Goal: Check status: Check status

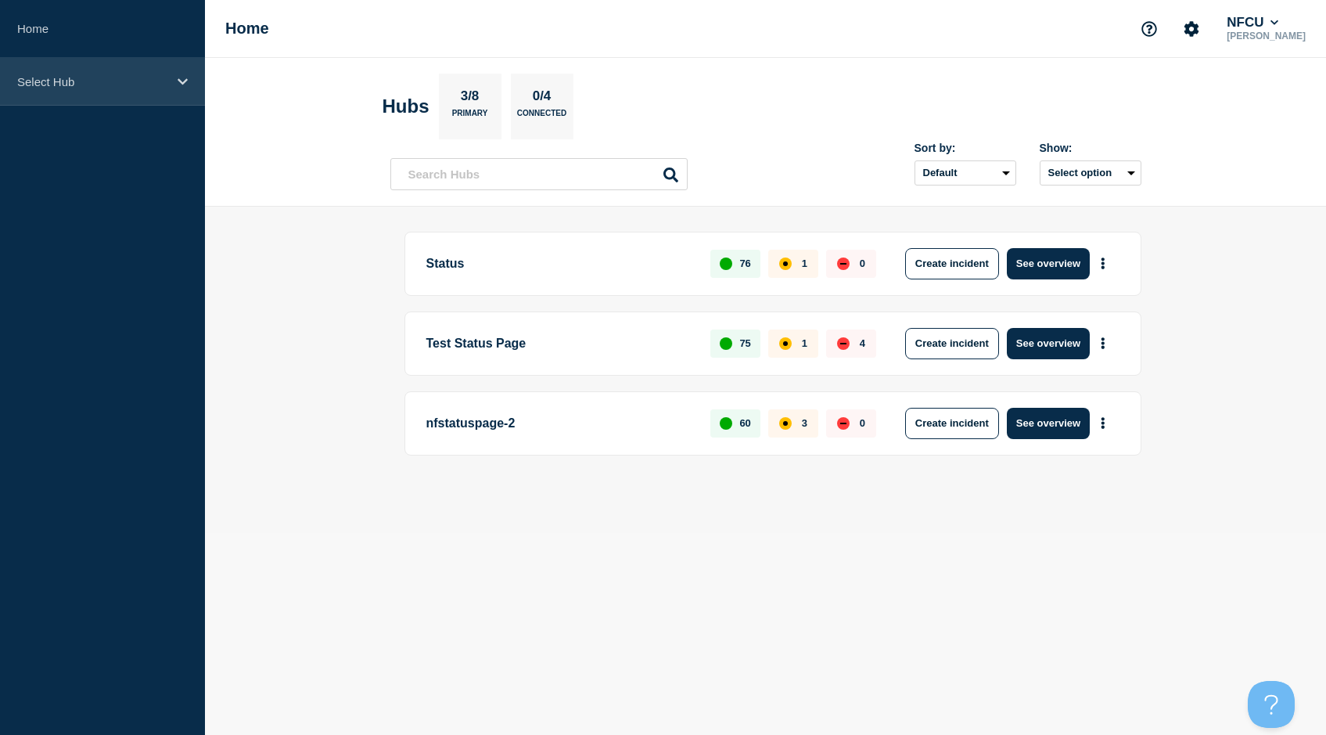
click at [160, 80] on p "Select Hub" at bounding box center [92, 81] width 150 height 13
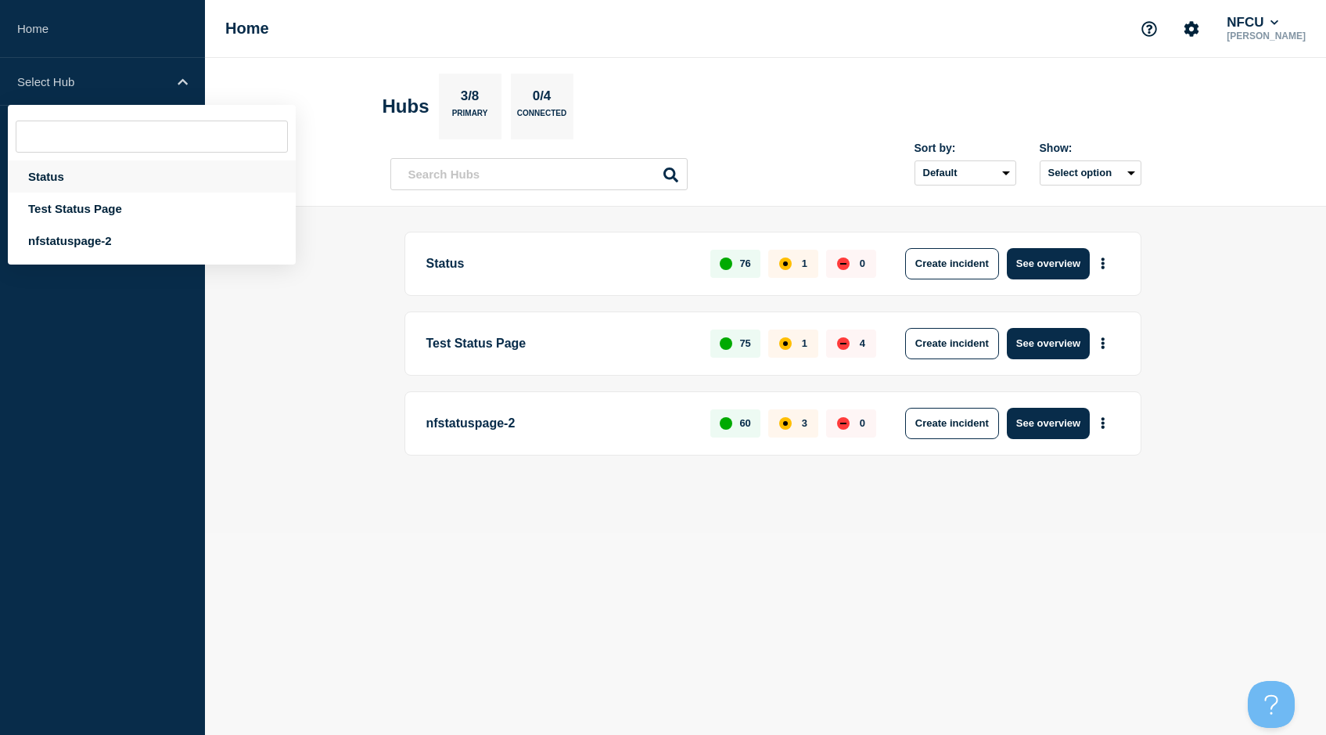
click at [41, 180] on div "Status" at bounding box center [152, 176] width 288 height 32
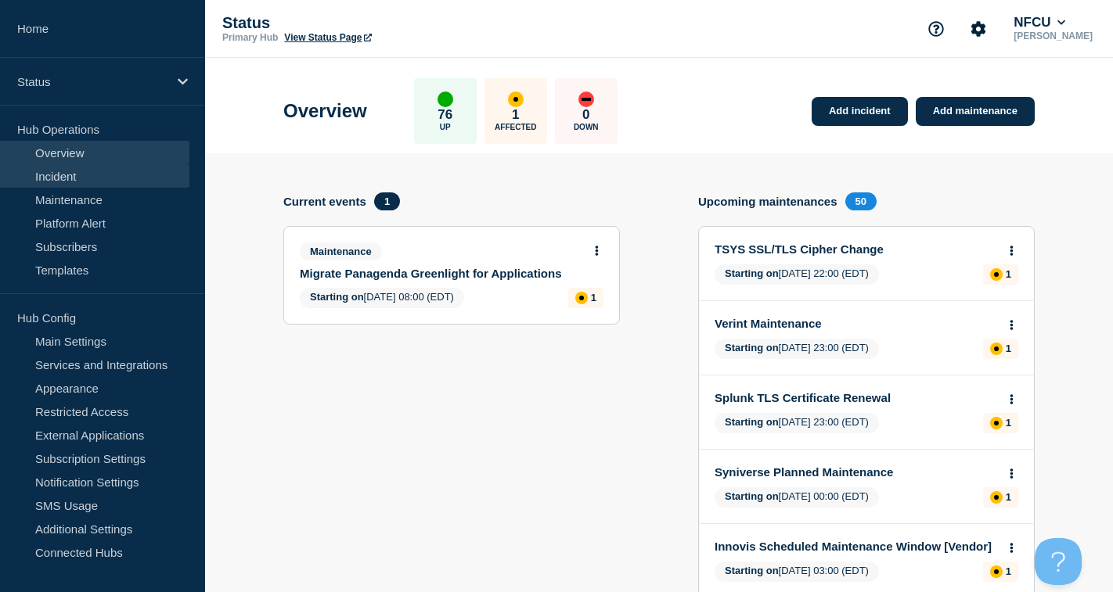
click at [60, 176] on link "Incident" at bounding box center [94, 175] width 189 height 23
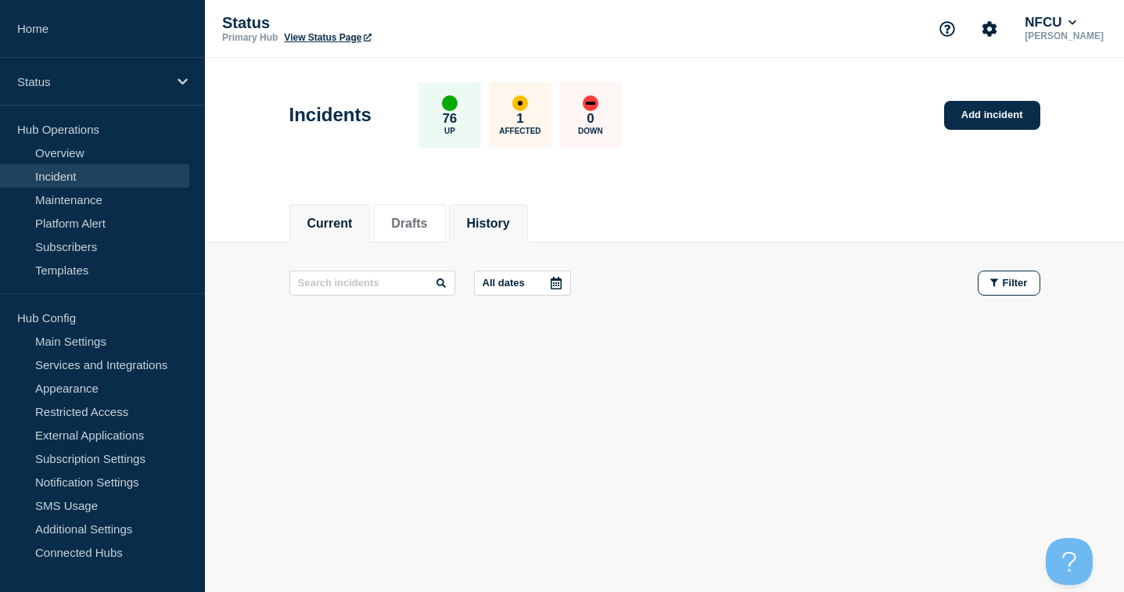
click at [502, 224] on button "History" at bounding box center [488, 224] width 43 height 14
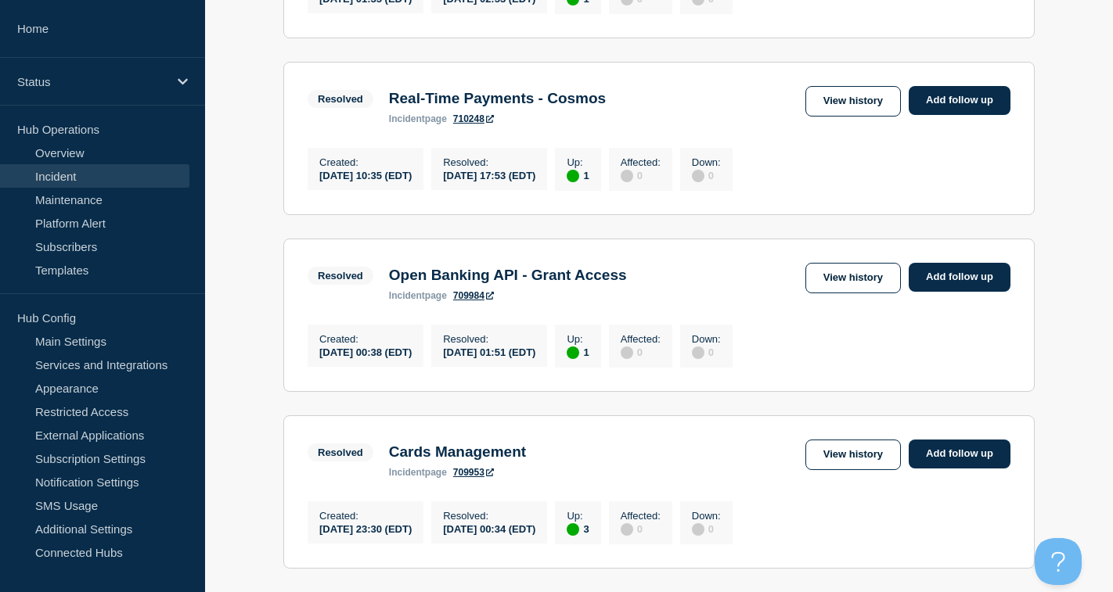
scroll to position [470, 0]
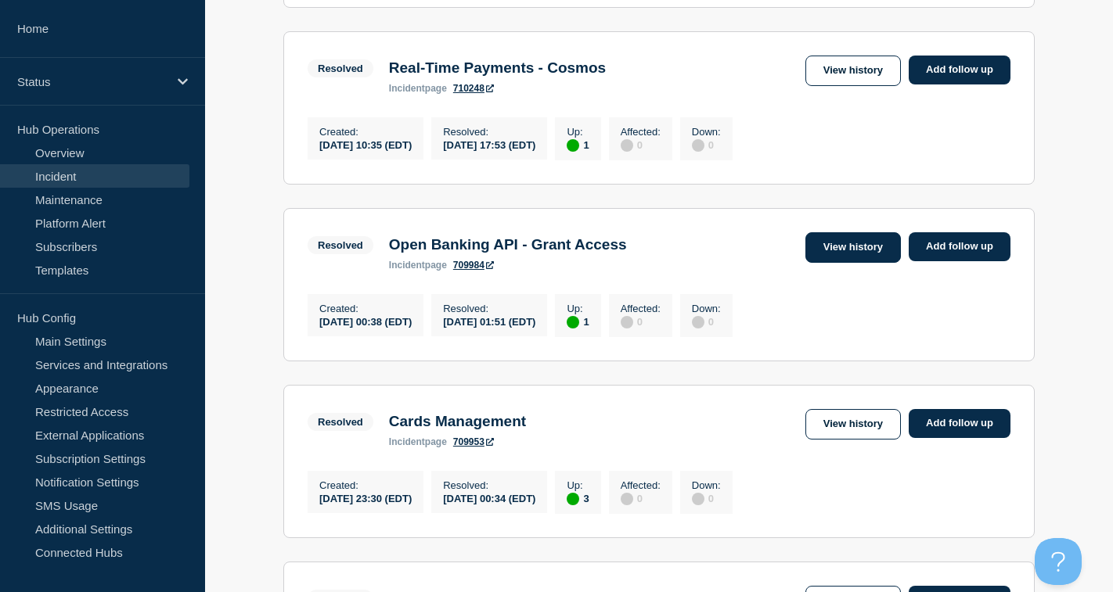
click at [848, 258] on link "View history" at bounding box center [852, 247] width 95 height 31
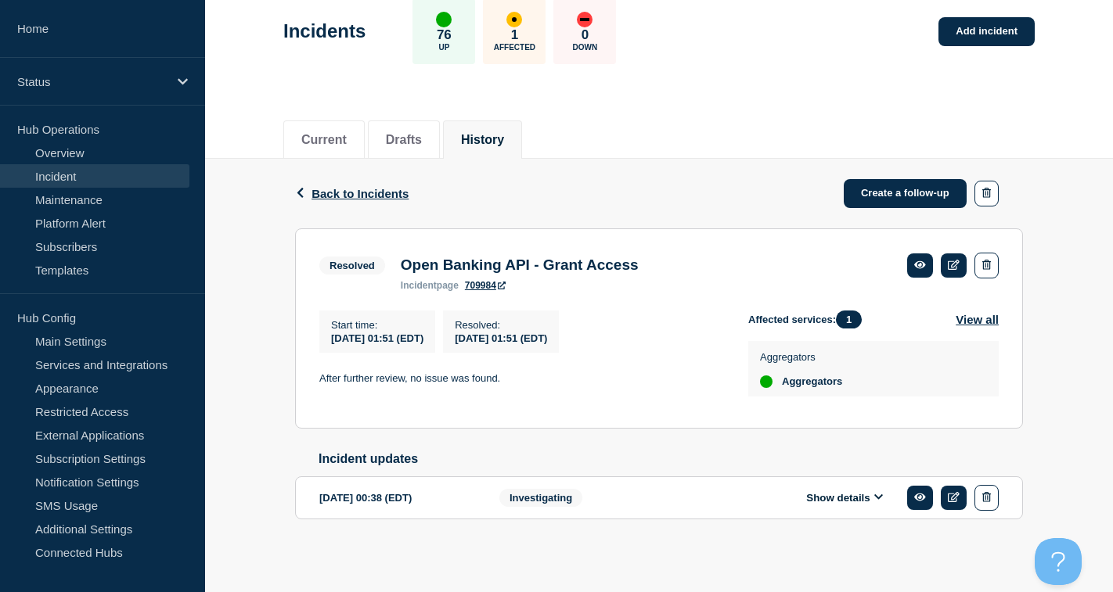
scroll to position [93, 0]
click at [958, 260] on icon at bounding box center [954, 265] width 12 height 10
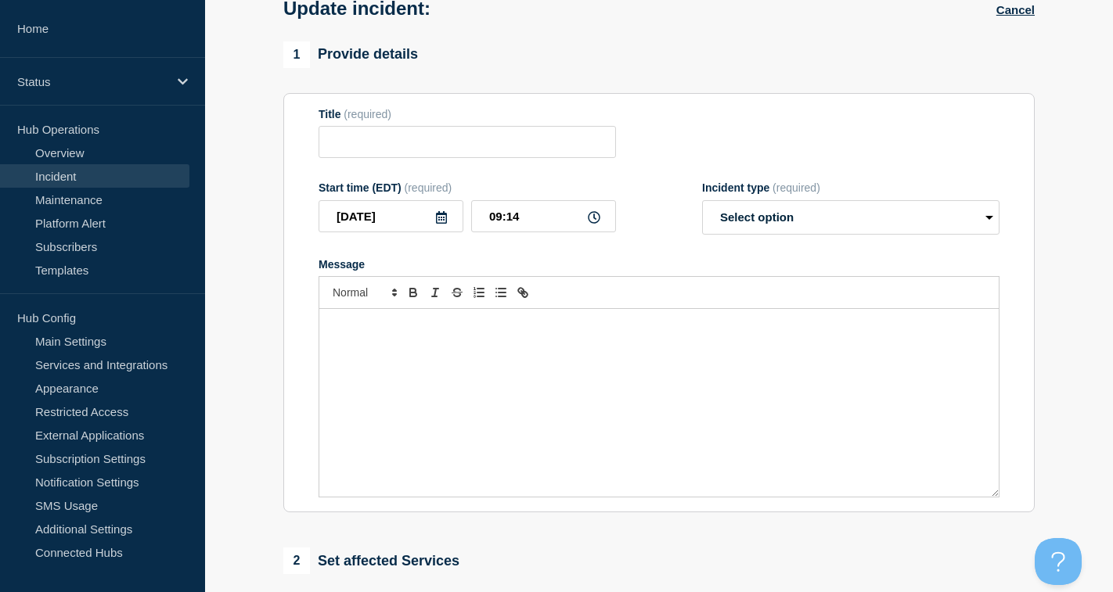
type input "Open Banking API - Grant Access"
type input "[DATE]"
type input "01:51"
select select "resolved"
radio input "false"
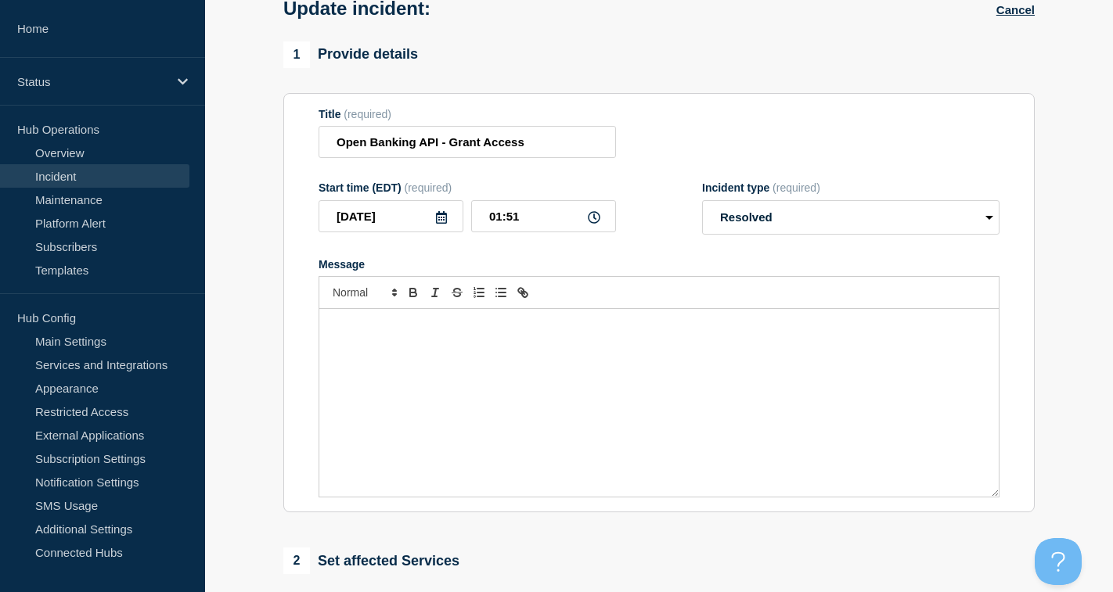
radio input "true"
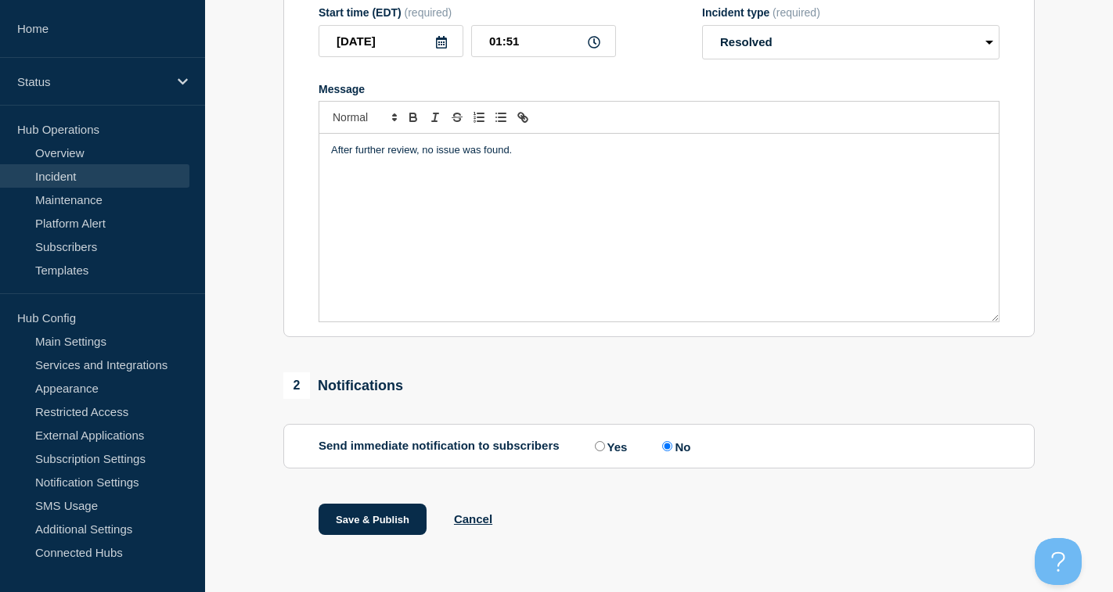
scroll to position [278, 0]
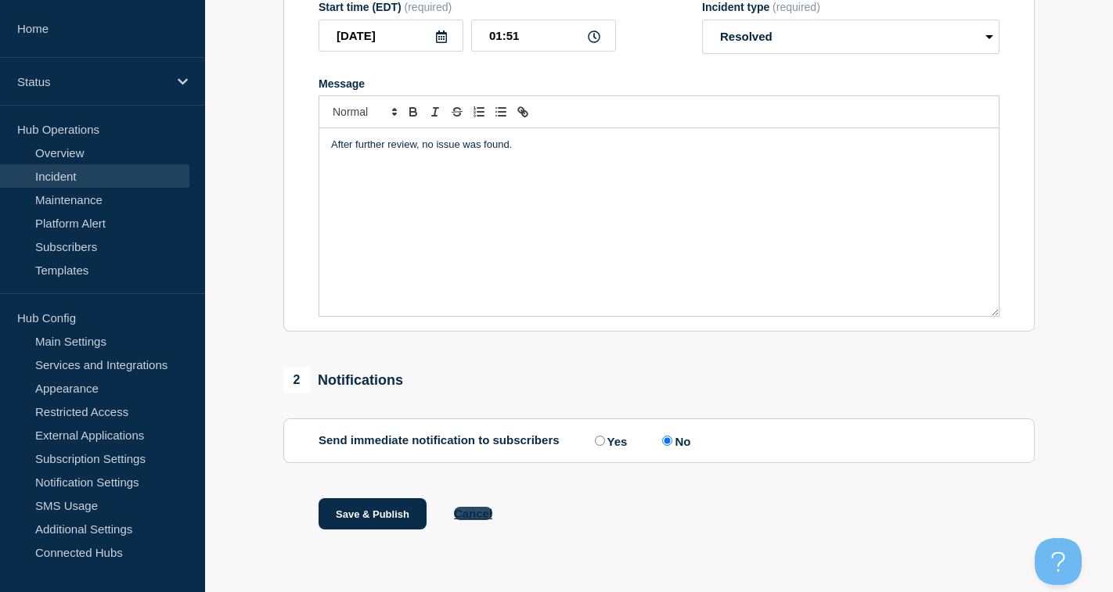
click at [482, 516] on button "Cancel" at bounding box center [473, 513] width 38 height 13
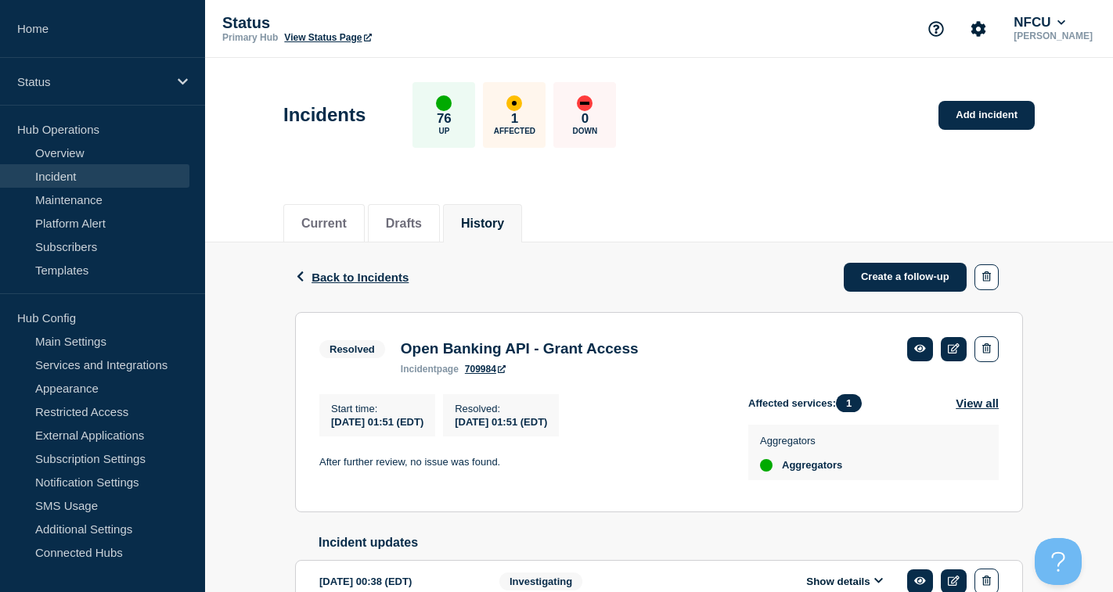
click at [504, 221] on button "History" at bounding box center [482, 224] width 43 height 14
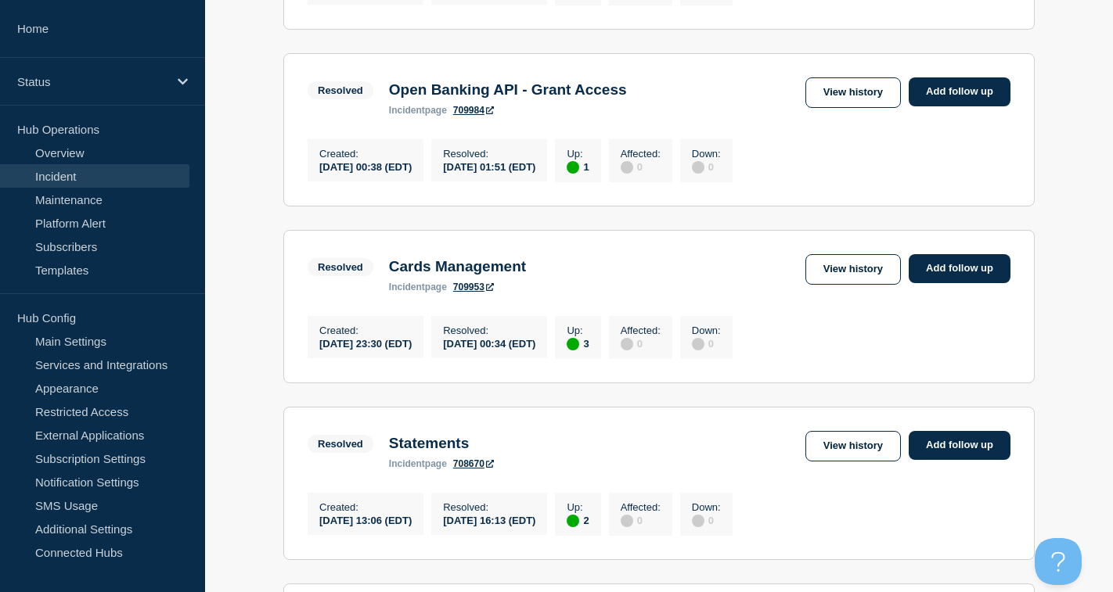
scroll to position [626, 0]
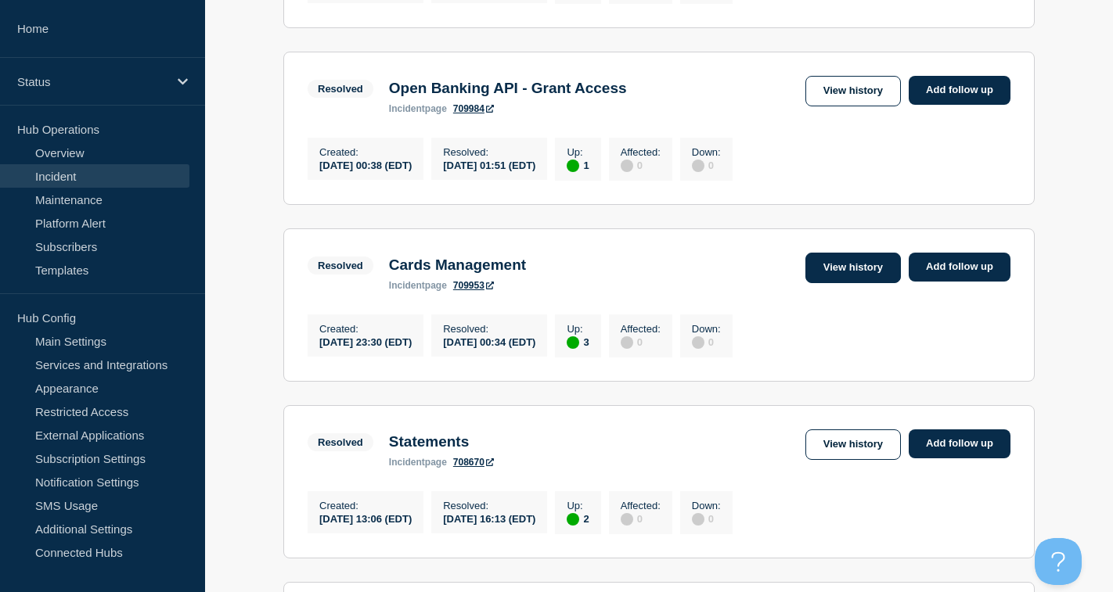
click at [833, 283] on link "View history" at bounding box center [852, 268] width 95 height 31
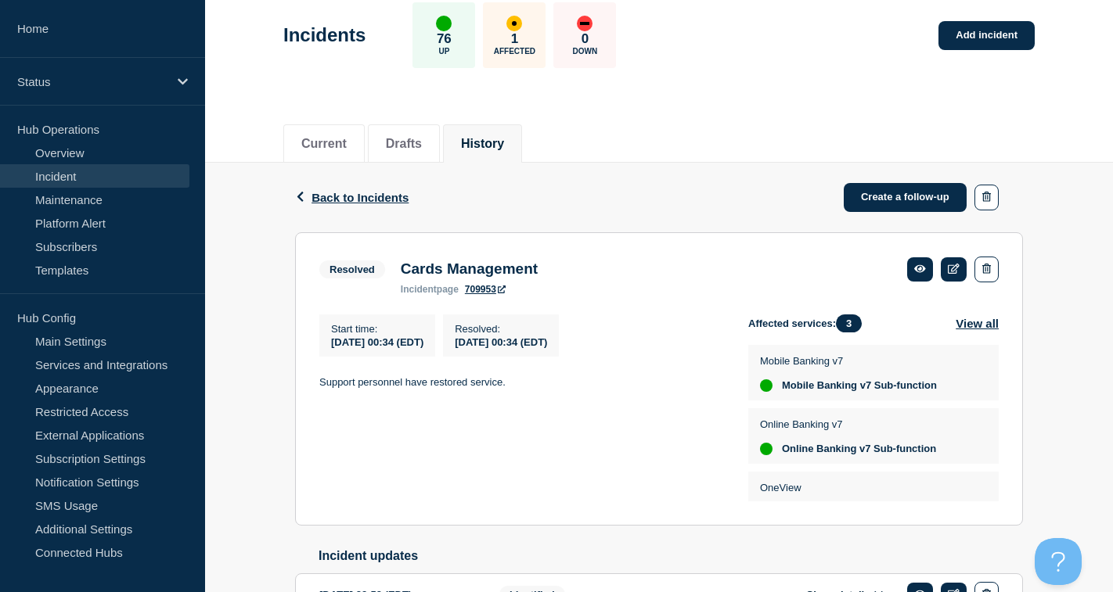
scroll to position [78, 0]
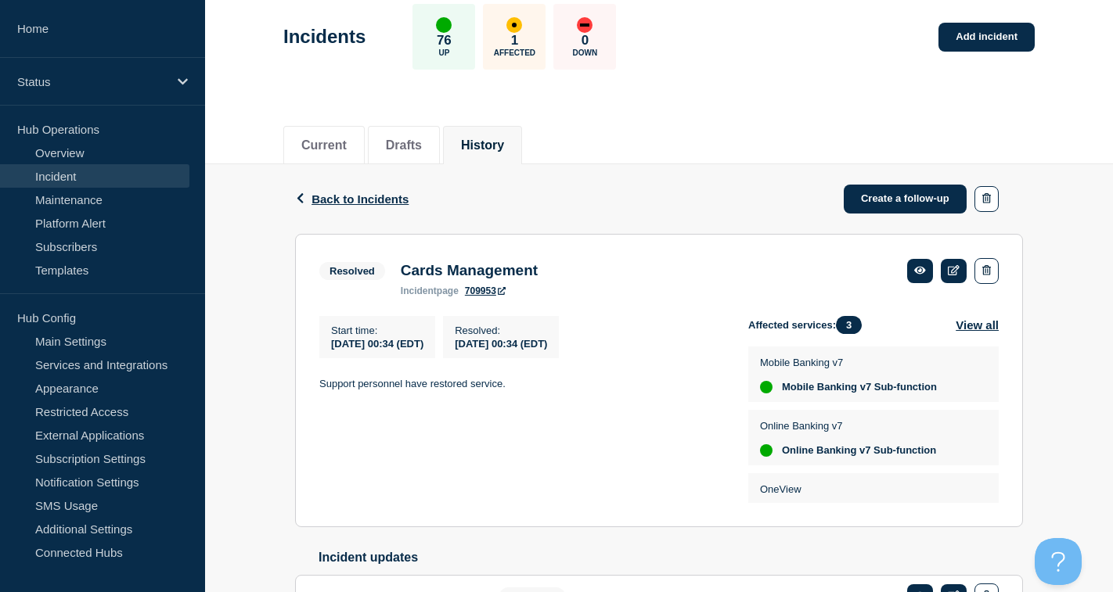
click at [504, 150] on button "History" at bounding box center [482, 146] width 43 height 14
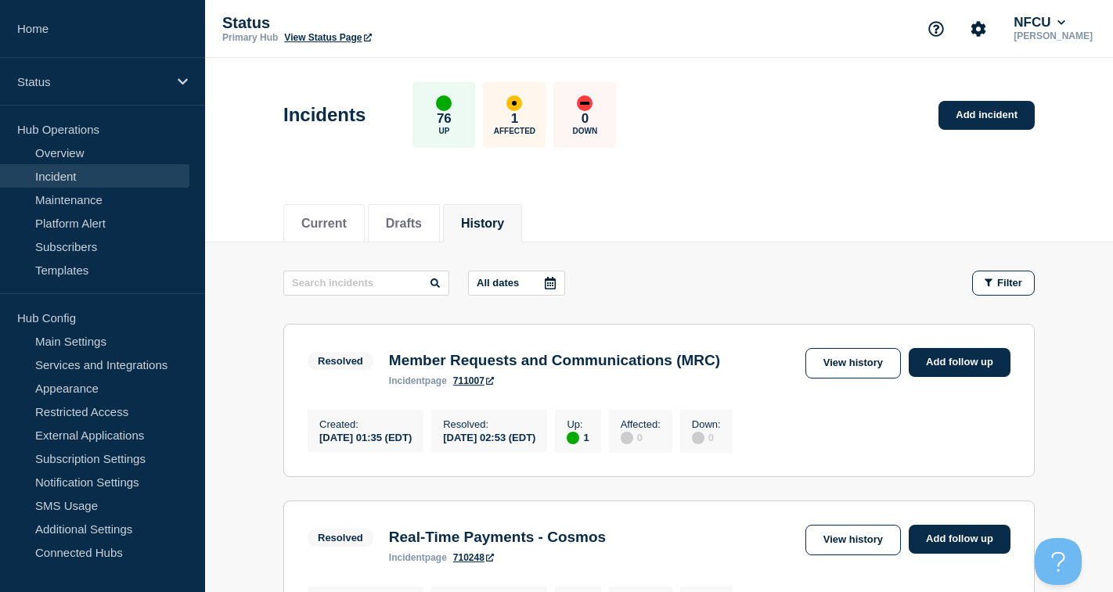
click at [498, 225] on button "History" at bounding box center [482, 224] width 43 height 14
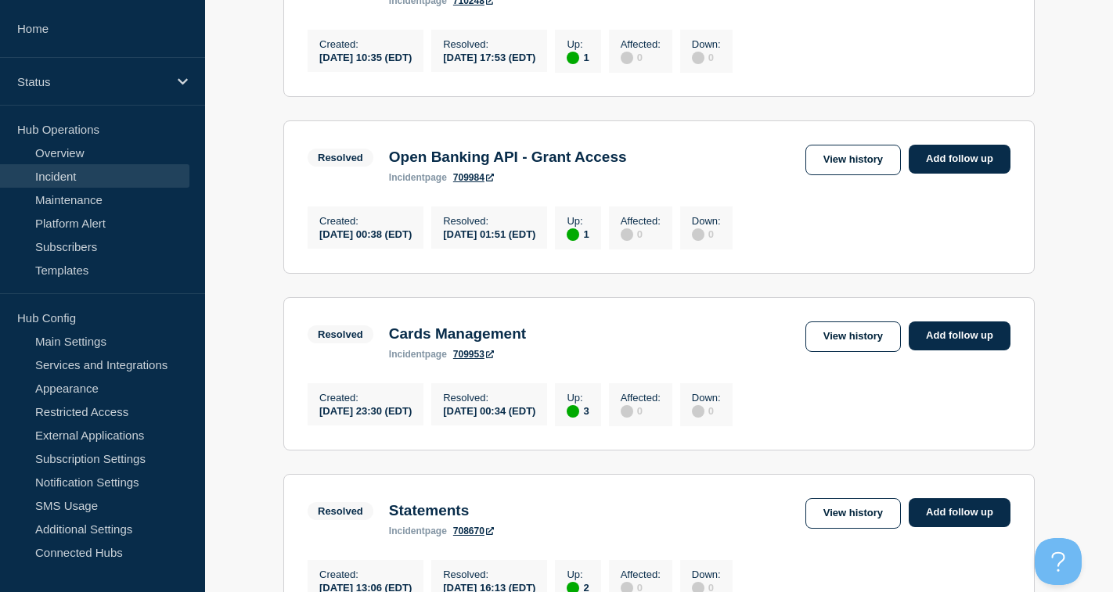
scroll to position [548, 0]
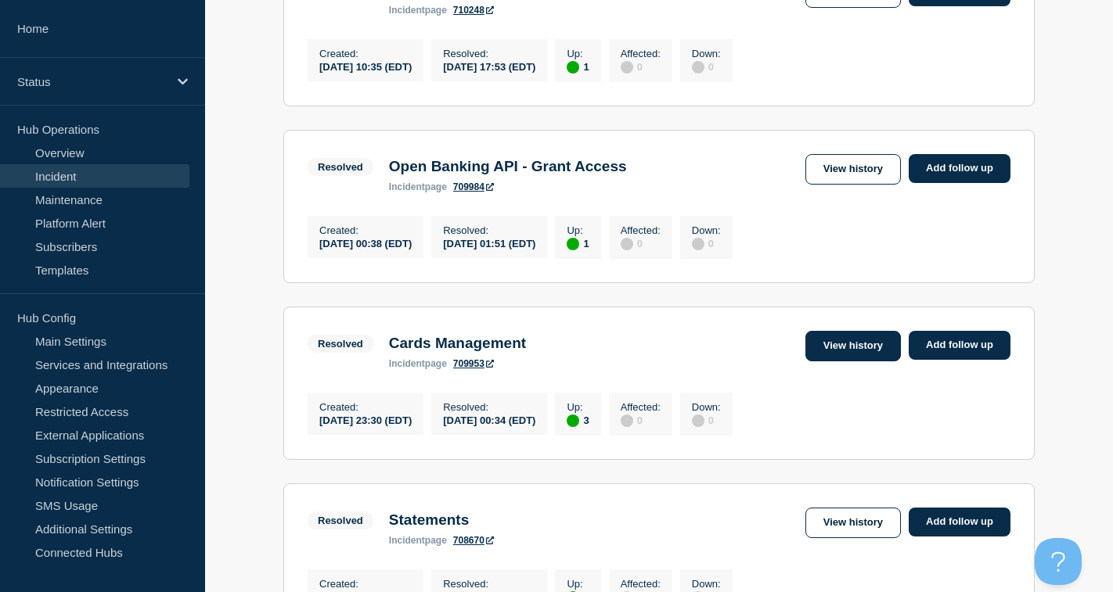
click at [882, 362] on link "View history" at bounding box center [852, 346] width 95 height 31
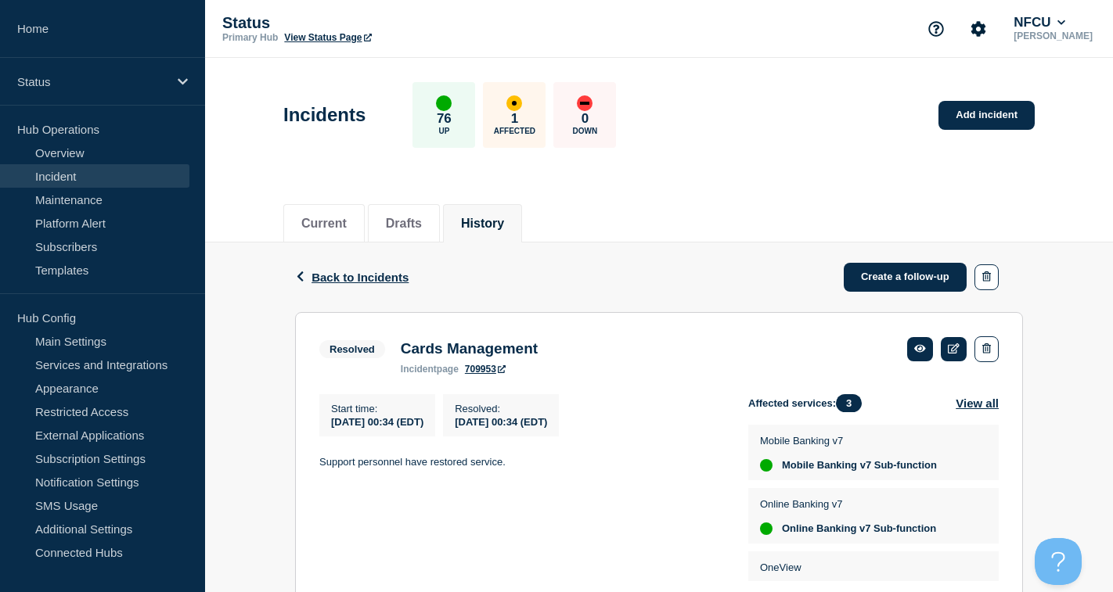
click at [499, 217] on button "History" at bounding box center [482, 224] width 43 height 14
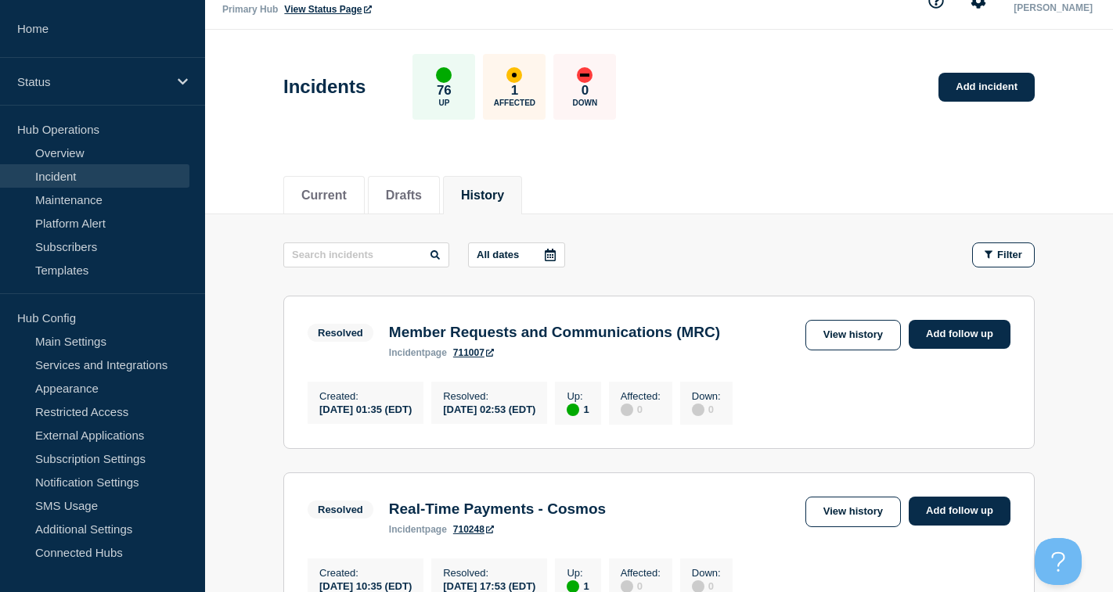
scroll to position [78, 0]
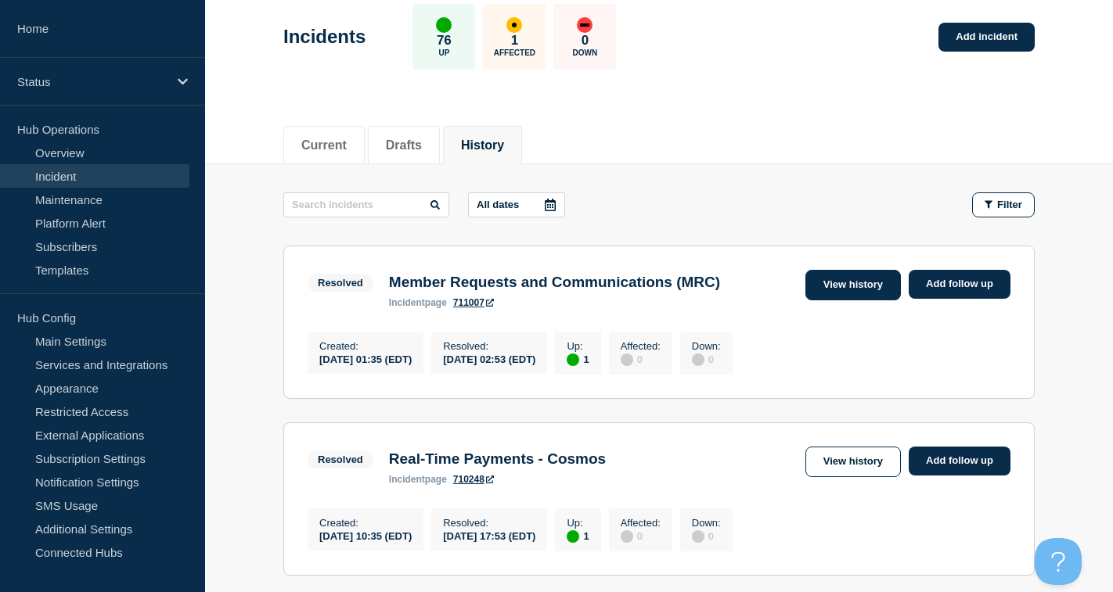
click at [816, 291] on link "View history" at bounding box center [852, 285] width 95 height 31
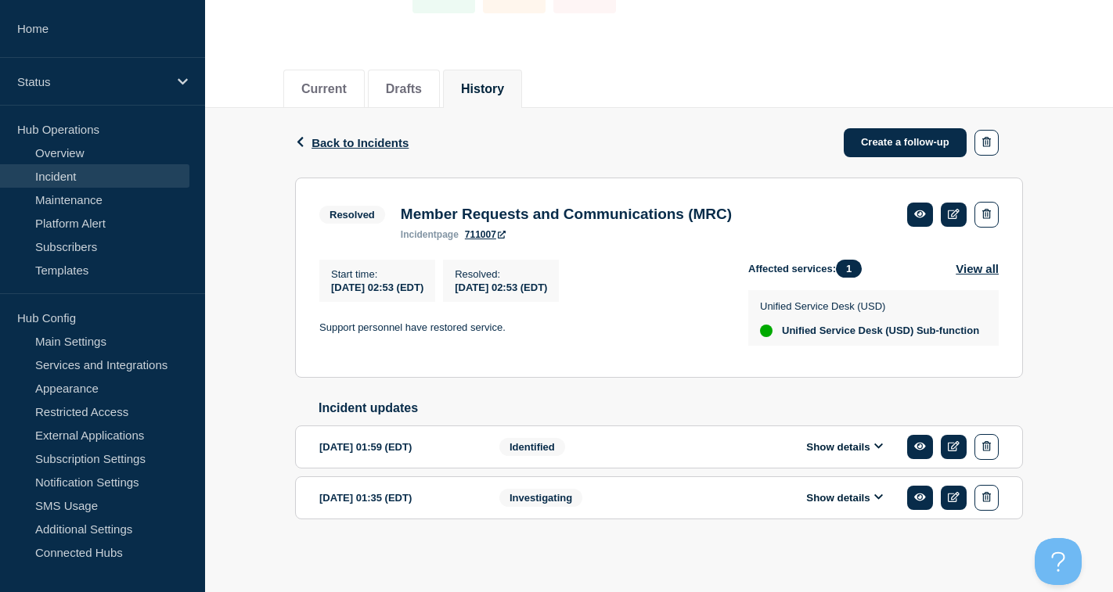
scroll to position [158, 0]
click at [486, 82] on button "History" at bounding box center [482, 89] width 43 height 14
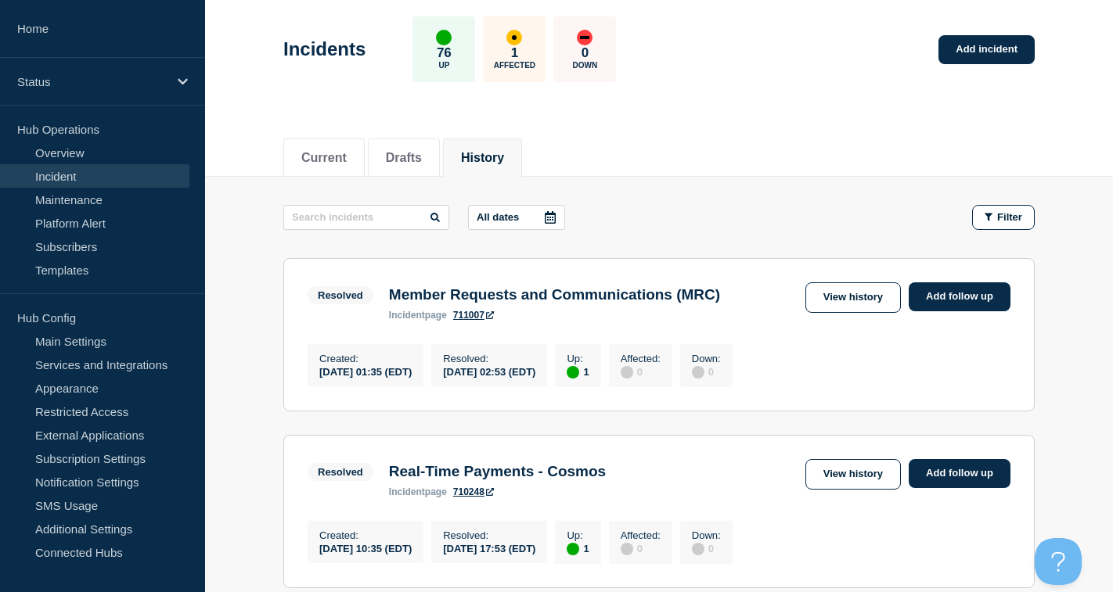
scroll to position [157, 0]
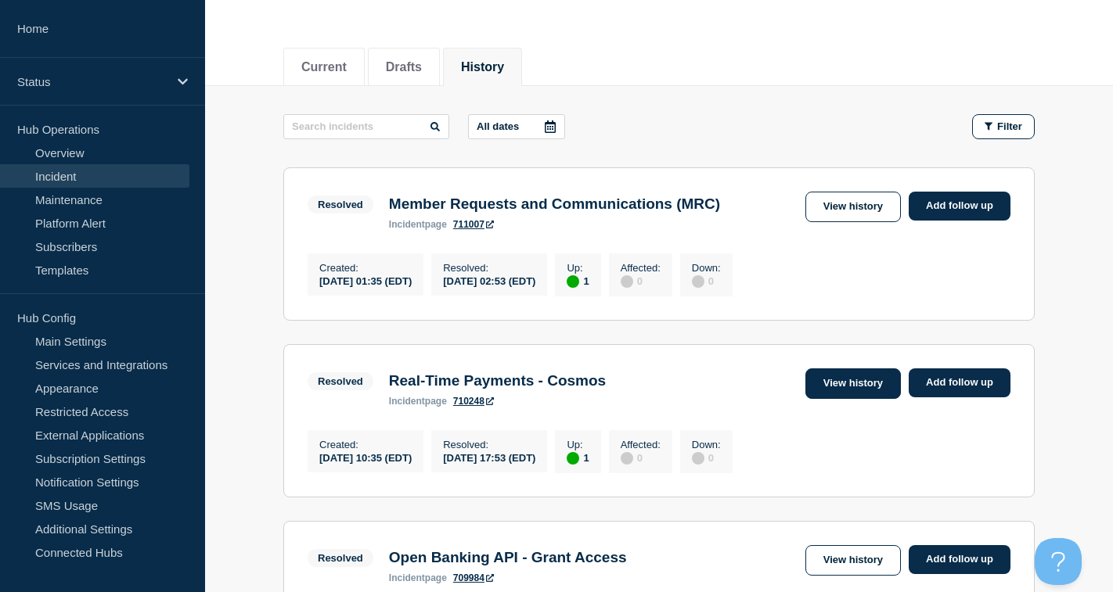
click at [866, 393] on link "View history" at bounding box center [852, 384] width 95 height 31
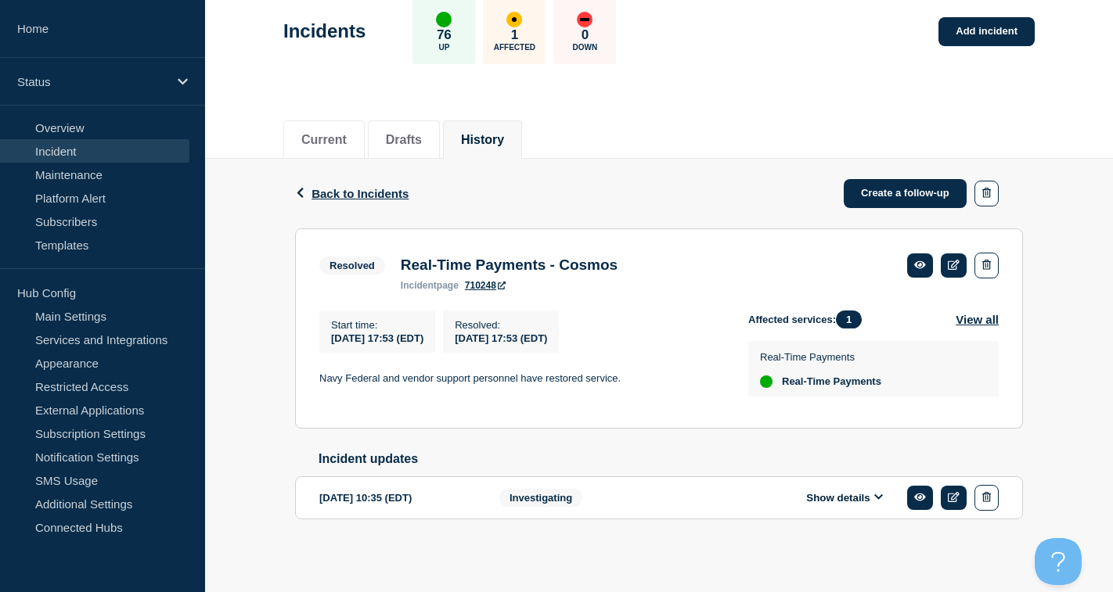
scroll to position [93, 0]
click at [503, 133] on button "History" at bounding box center [482, 140] width 43 height 14
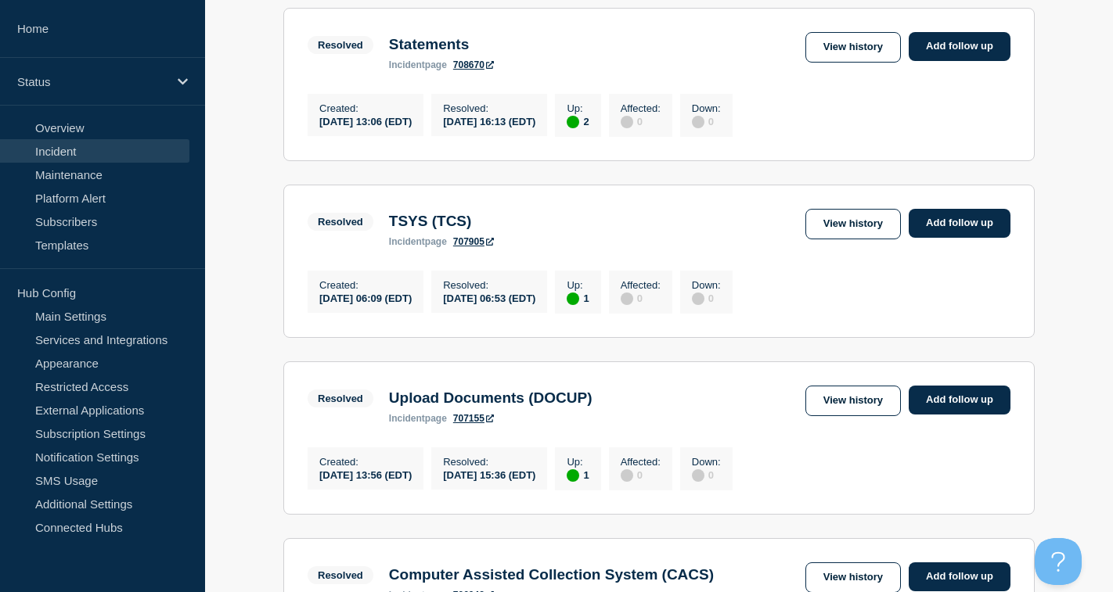
scroll to position [1096, 0]
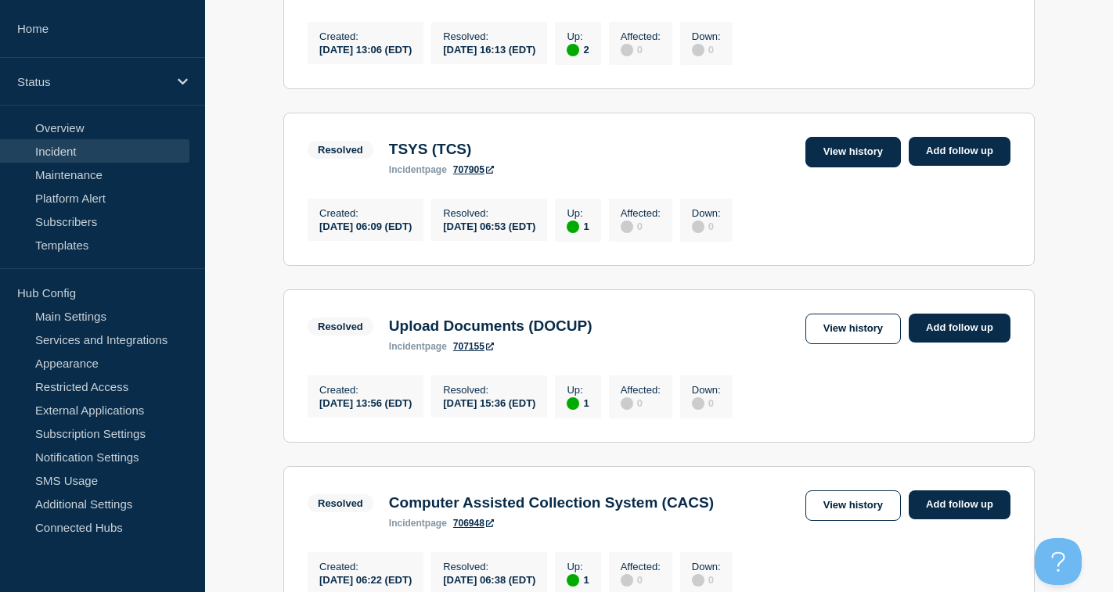
click at [857, 167] on link "View history" at bounding box center [852, 152] width 95 height 31
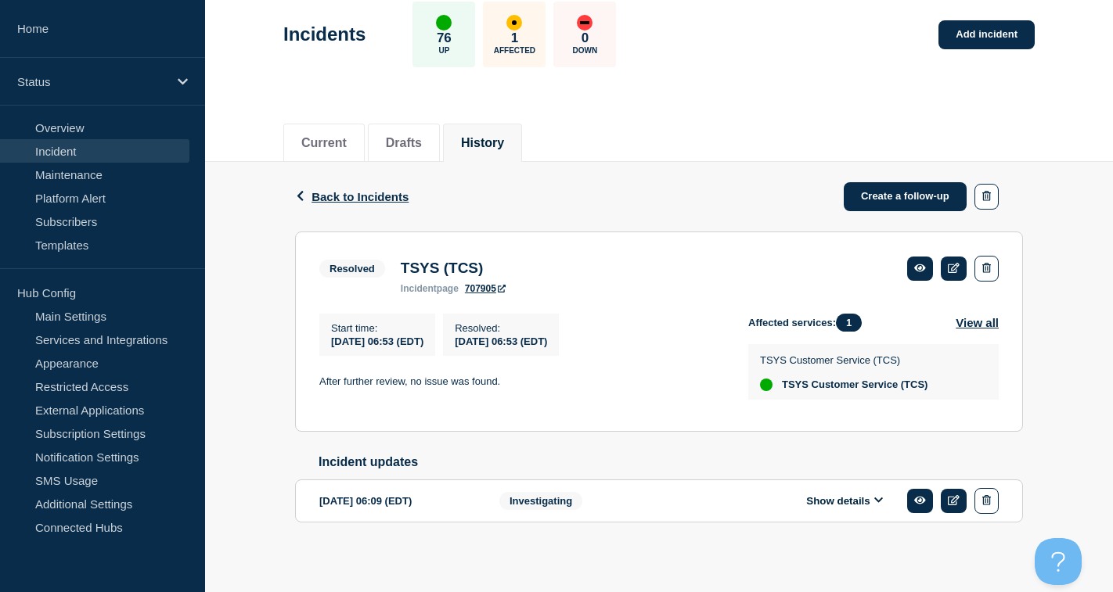
scroll to position [93, 0]
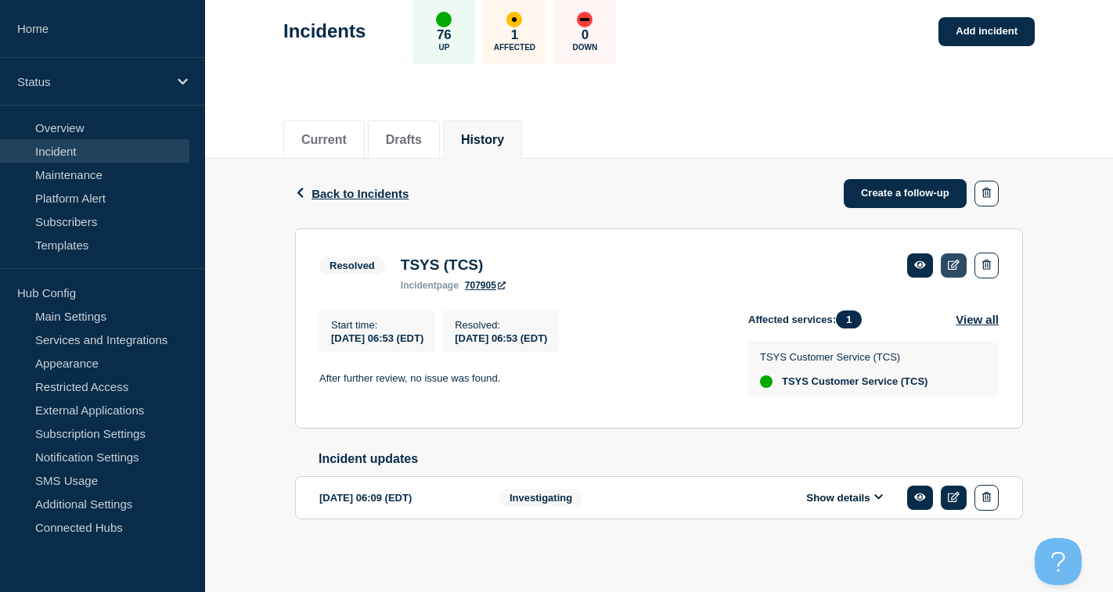
click at [955, 260] on icon at bounding box center [954, 265] width 12 height 10
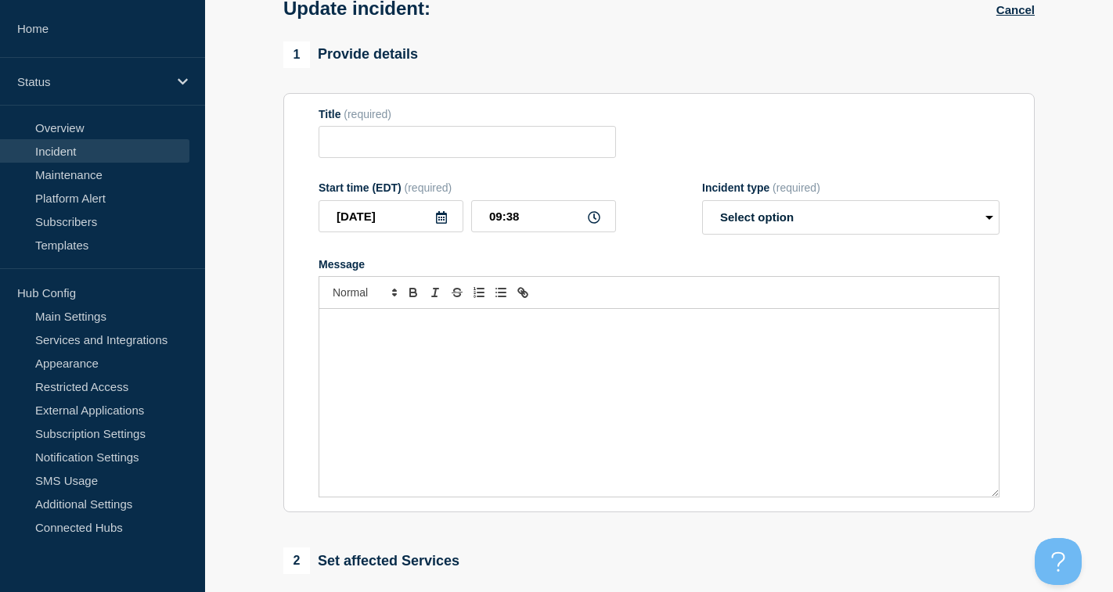
type input "TSYS (TCS)"
type input "[DATE]"
type input "06:53"
select select "resolved"
radio input "false"
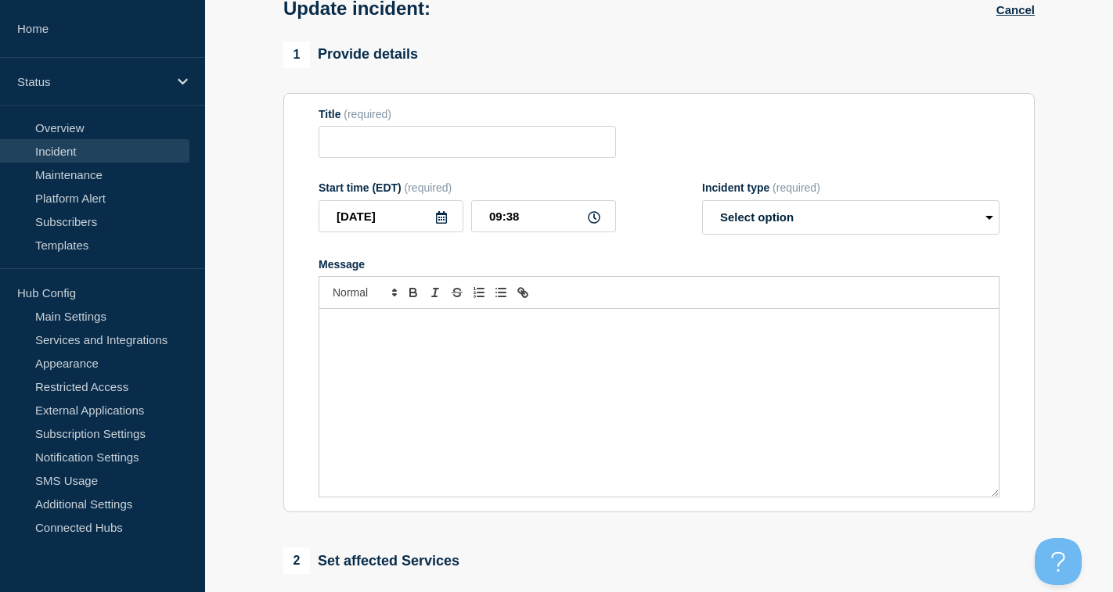
radio input "true"
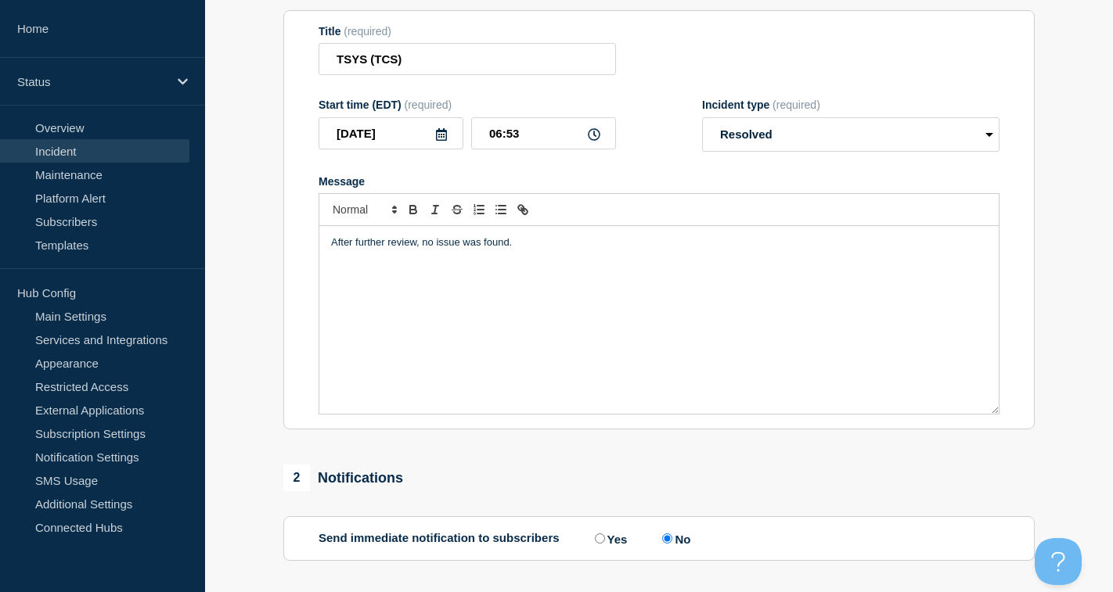
scroll to position [278, 0]
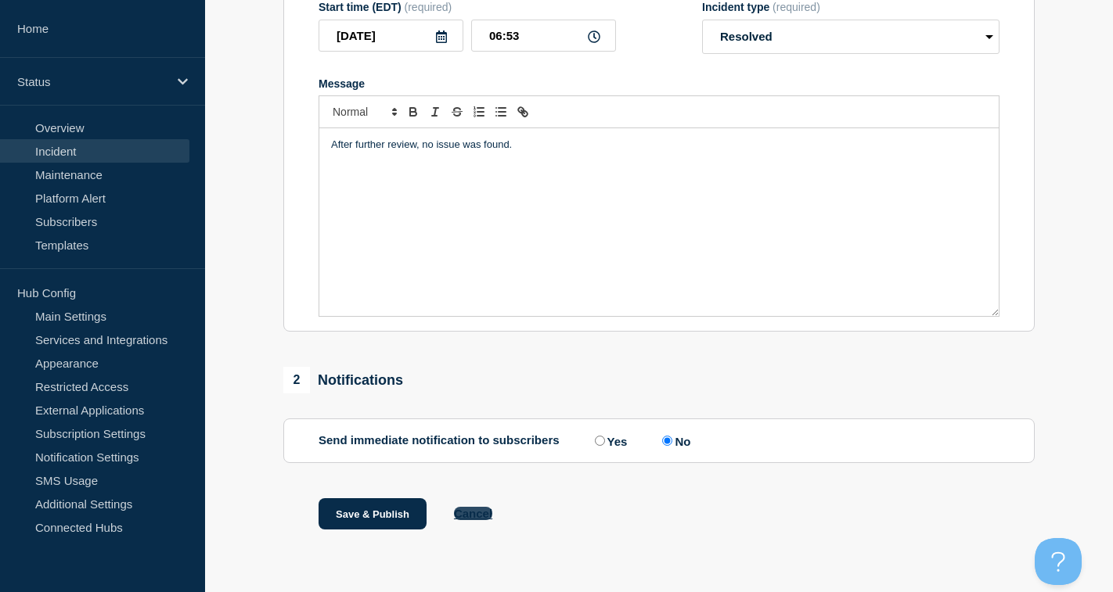
click at [481, 510] on button "Cancel" at bounding box center [473, 513] width 38 height 13
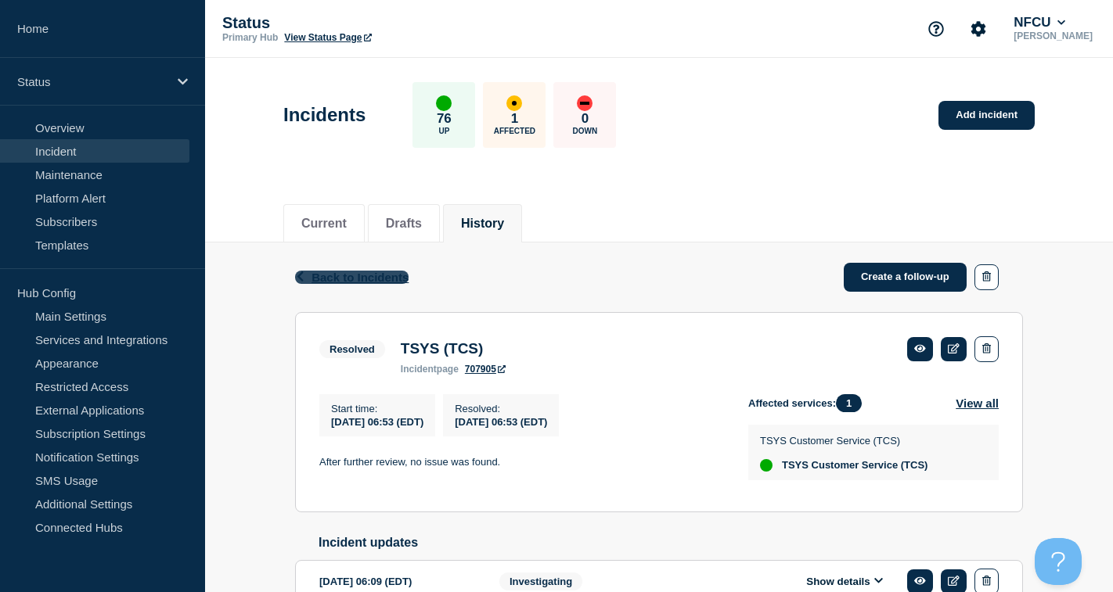
click at [376, 272] on span "Back to Incidents" at bounding box center [359, 277] width 97 height 13
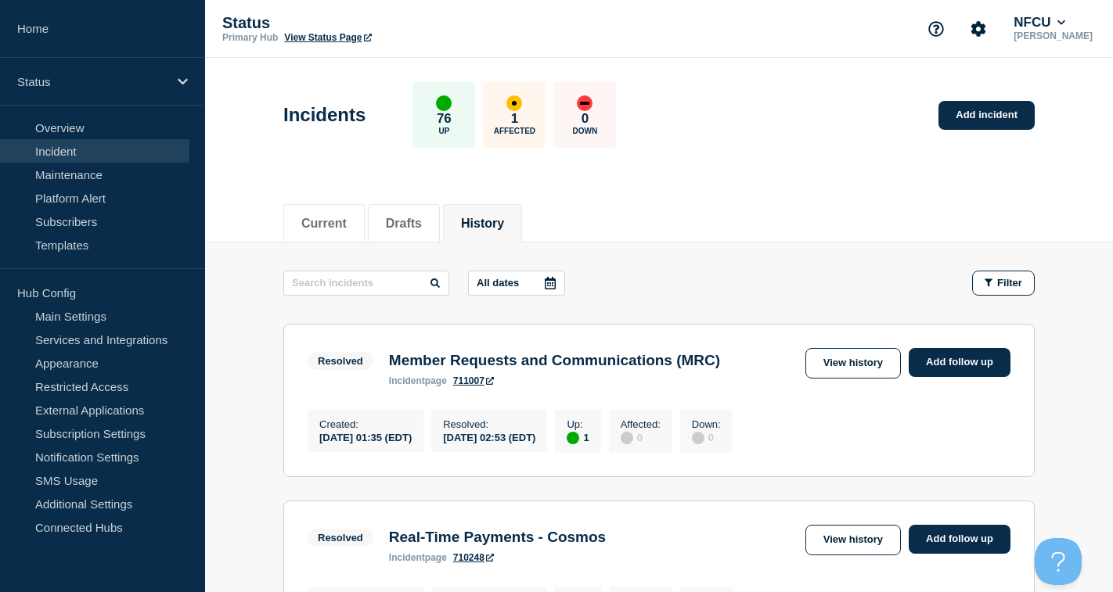
click at [485, 224] on button "History" at bounding box center [482, 224] width 43 height 14
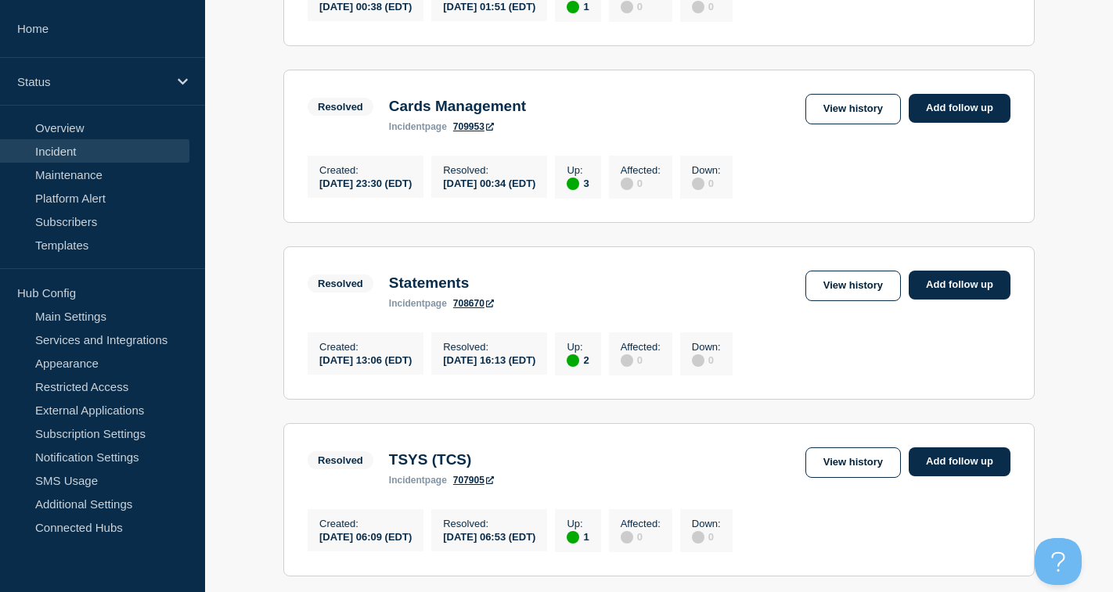
scroll to position [861, 0]
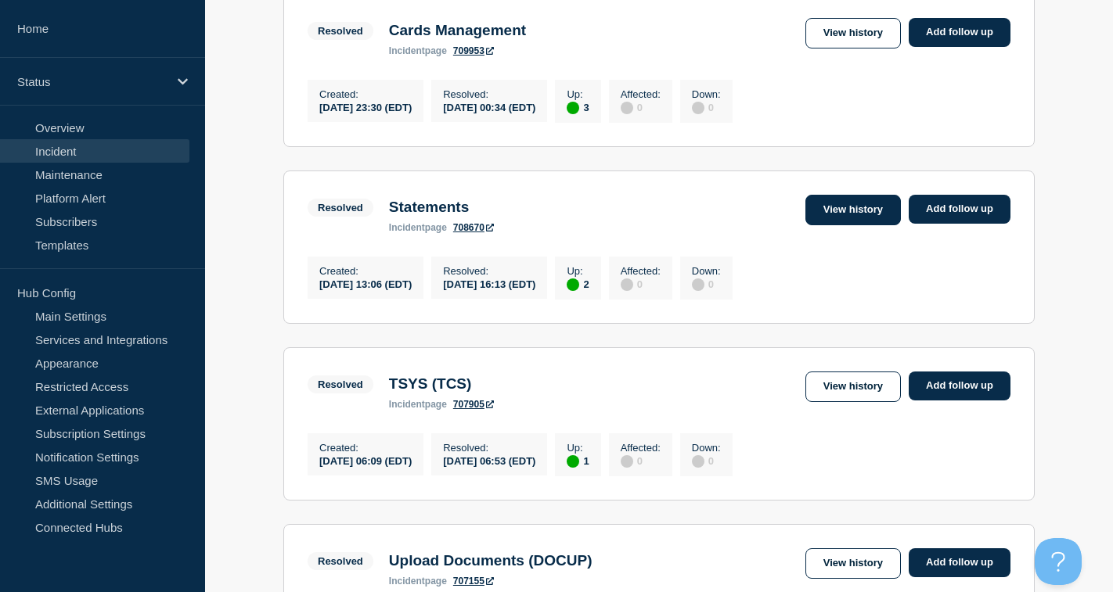
click at [825, 225] on link "View history" at bounding box center [852, 210] width 95 height 31
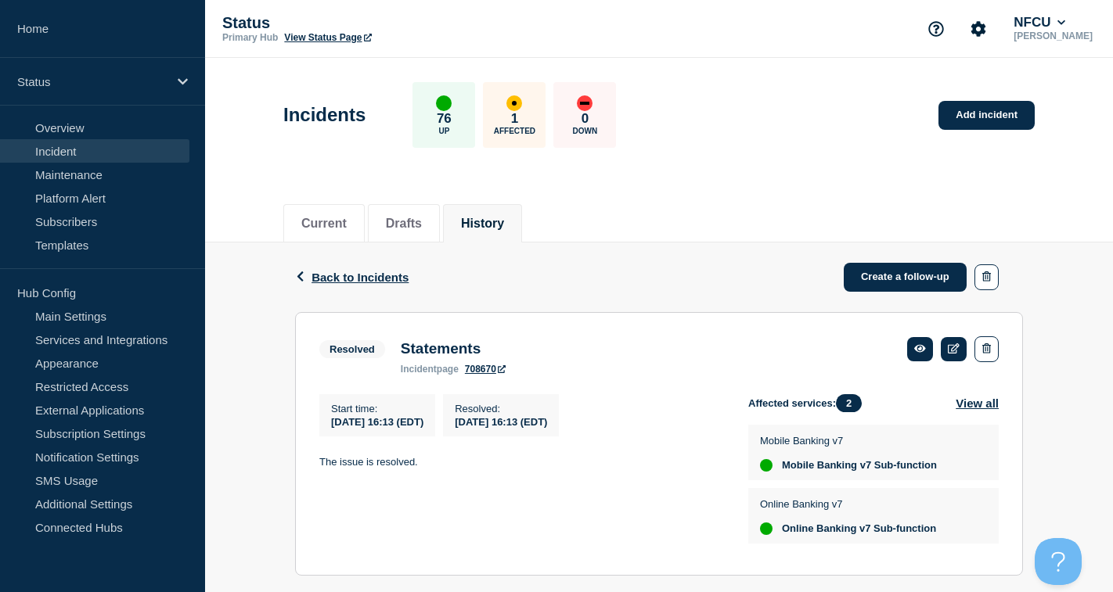
click at [499, 217] on button "History" at bounding box center [482, 224] width 43 height 14
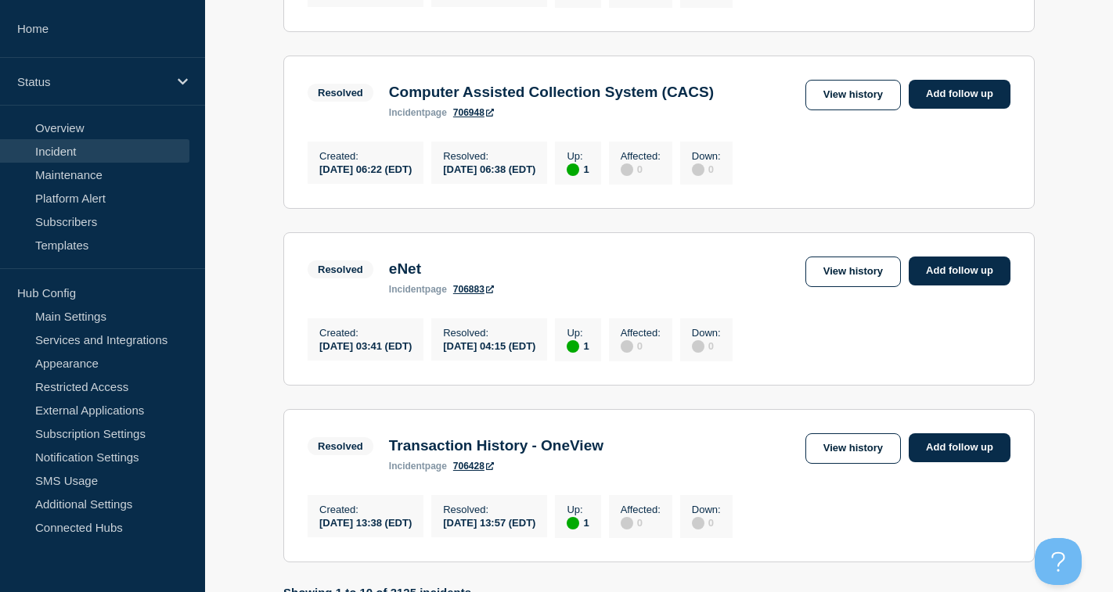
scroll to position [1565, 0]
